Goal: Check status: Check status

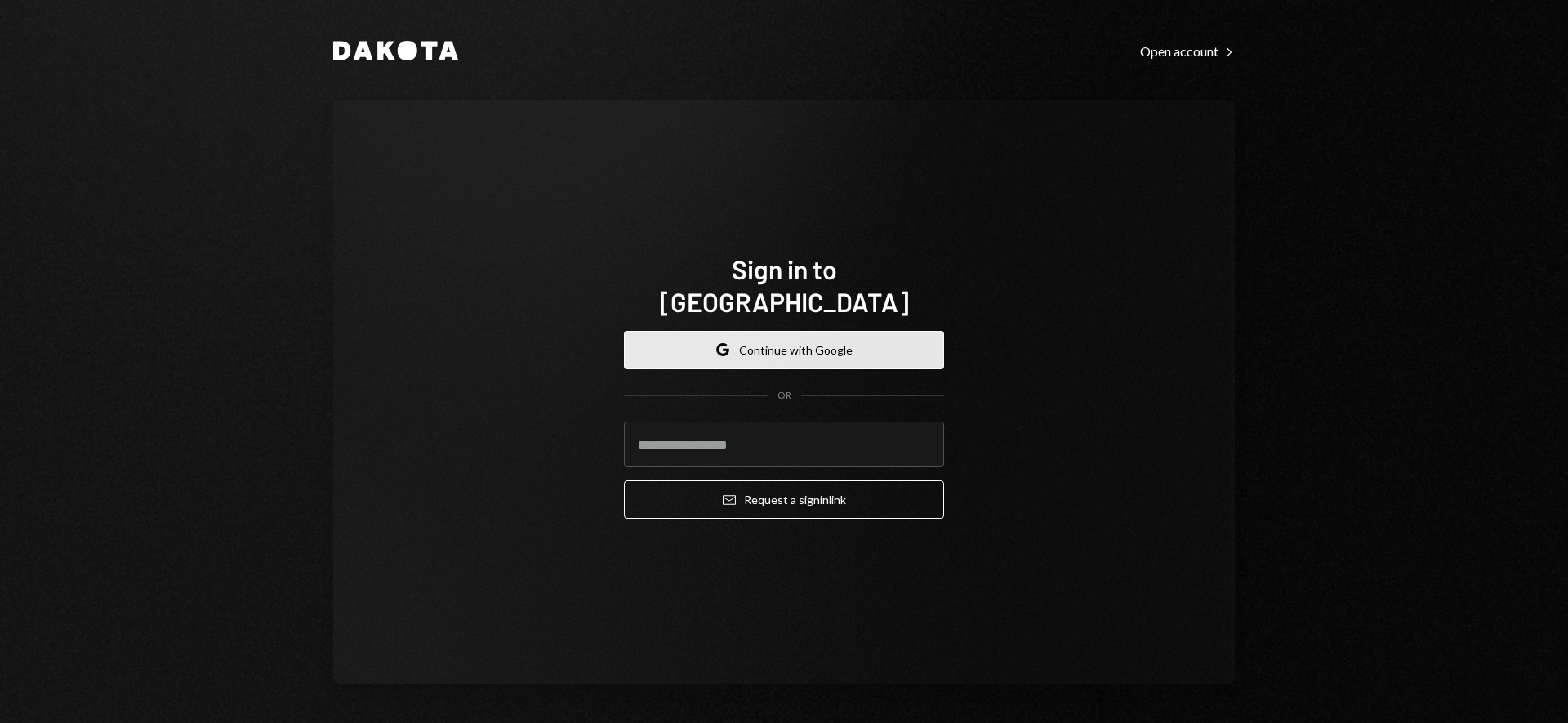
click at [815, 331] on button "Google Continue with Google" at bounding box center [784, 350] width 320 height 38
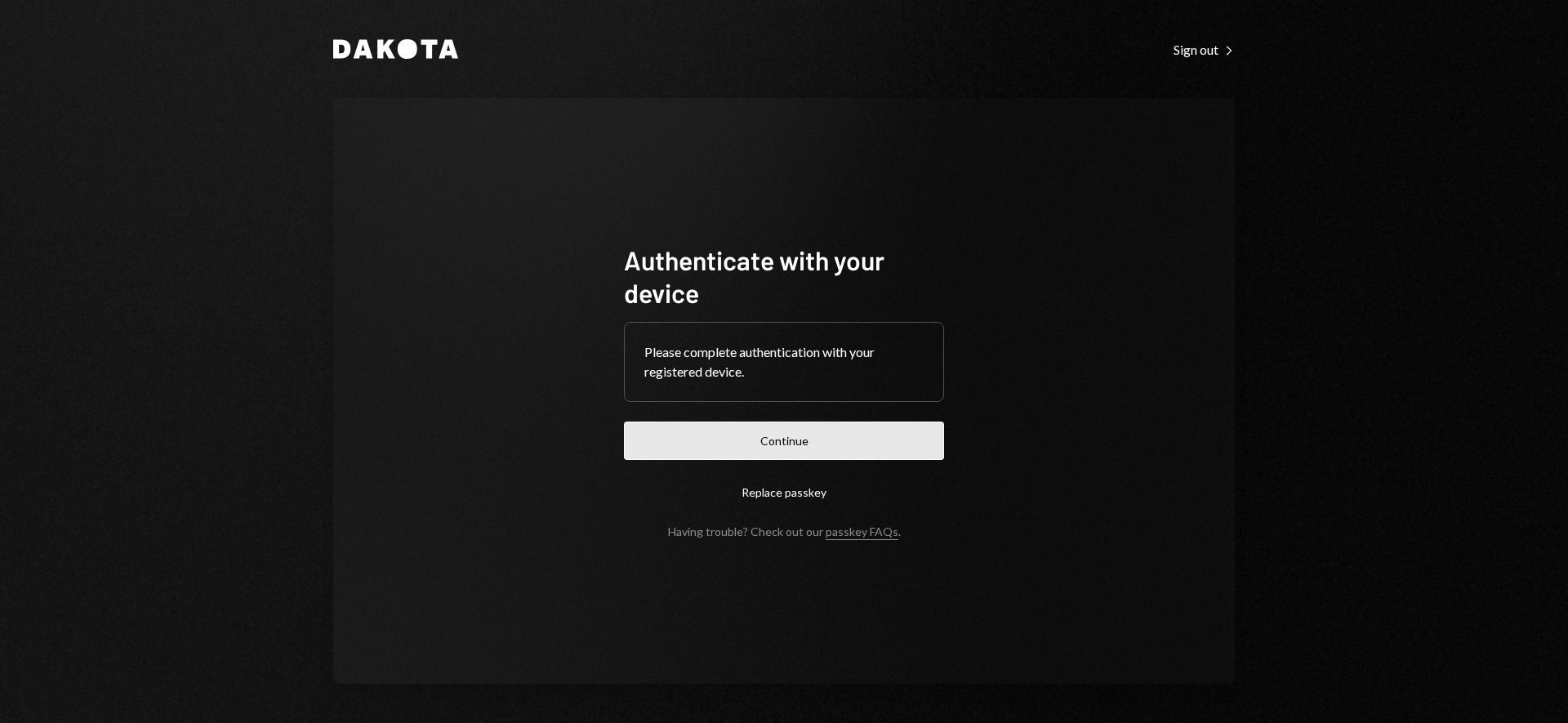
click at [819, 436] on button "Continue" at bounding box center [784, 441] width 320 height 38
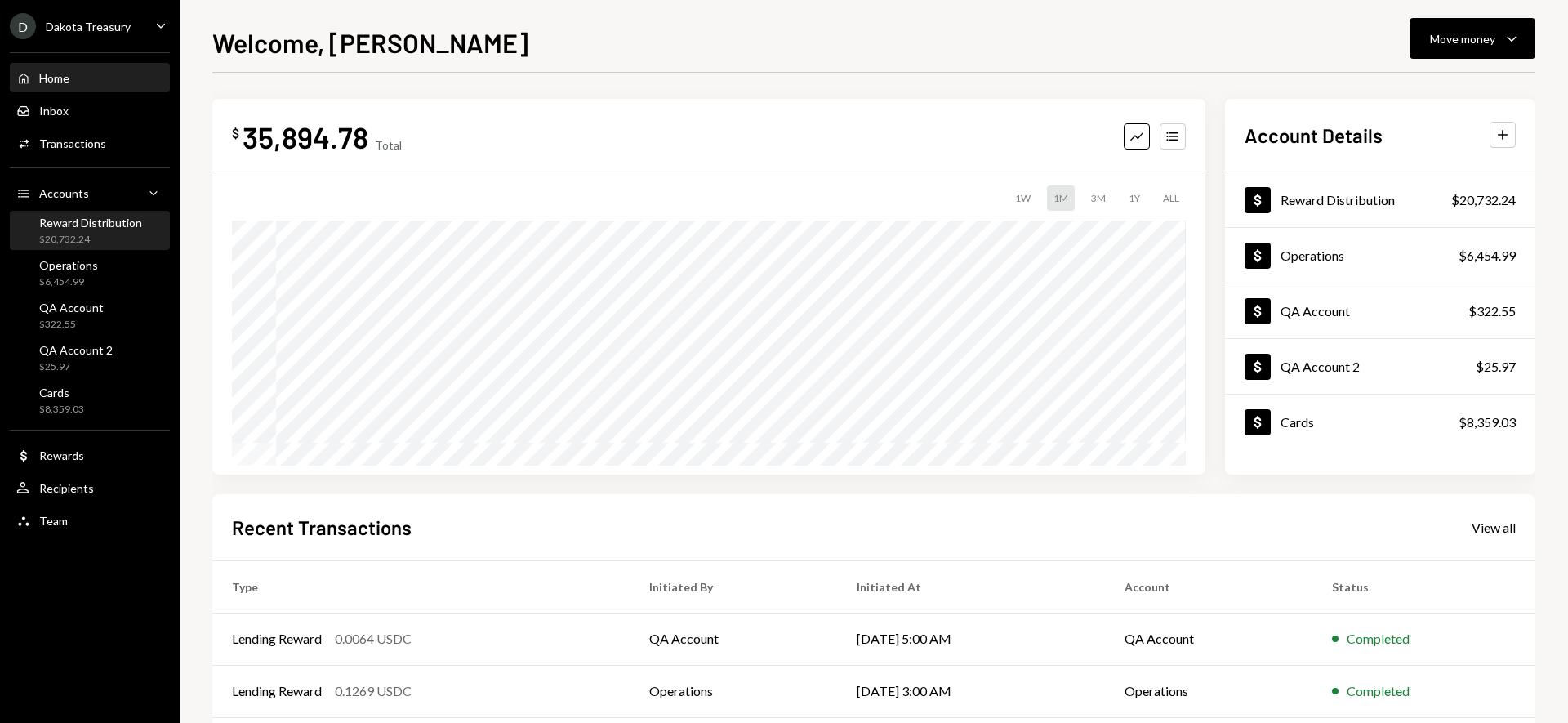
click at [110, 230] on div "Reward Distribution $20,732.24" at bounding box center [91, 231] width 103 height 31
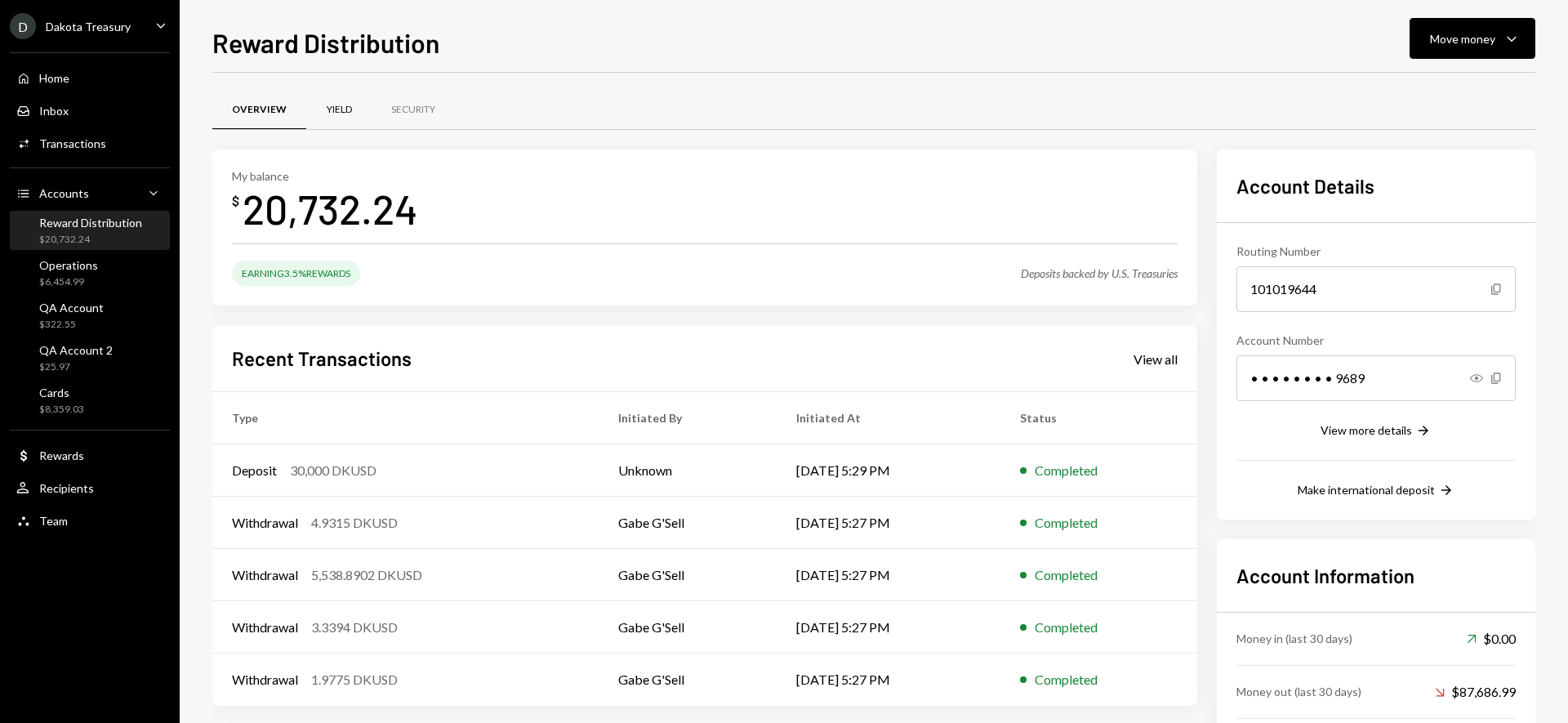
click at [332, 109] on div "Yield" at bounding box center [339, 110] width 26 height 14
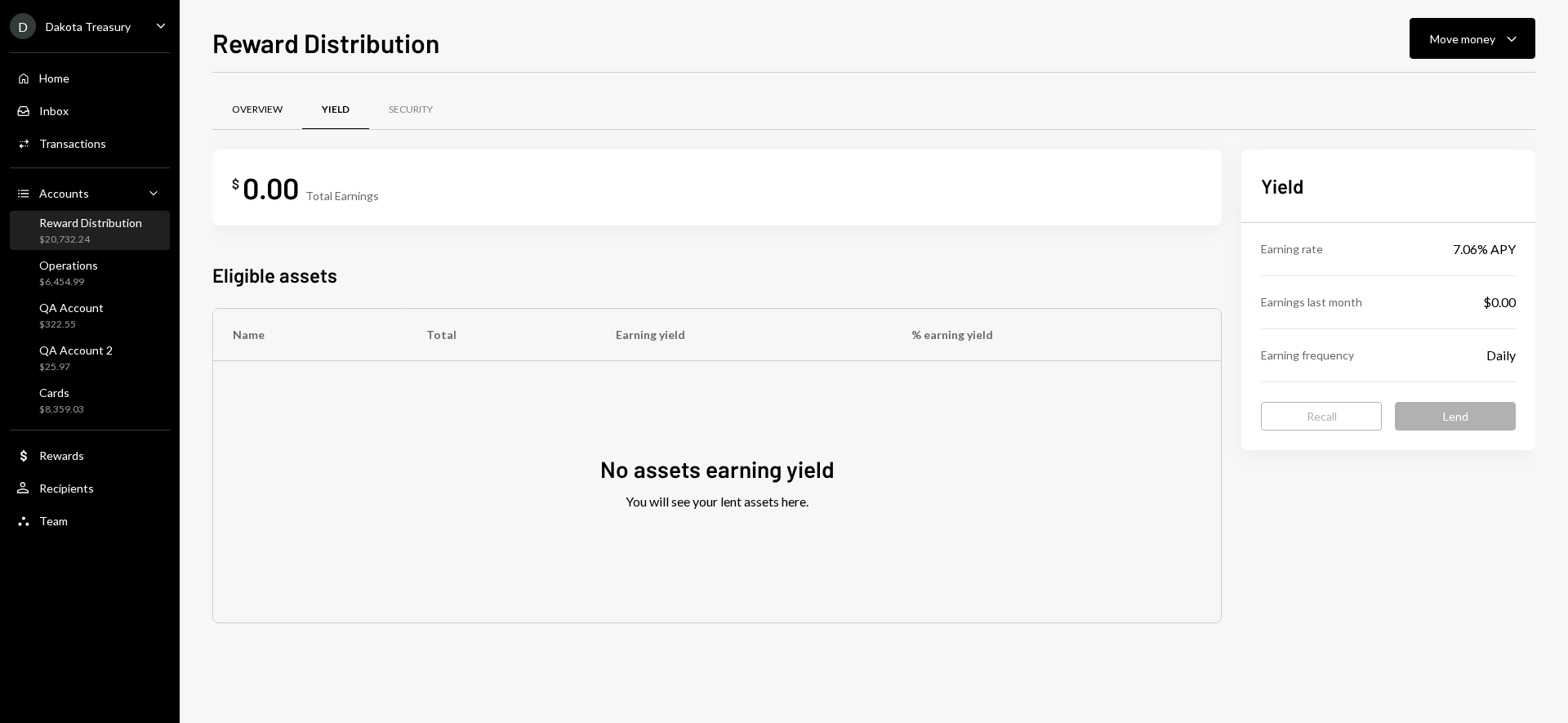
click at [247, 114] on div "Overview" at bounding box center [257, 110] width 51 height 14
